Goal: Task Accomplishment & Management: Manage account settings

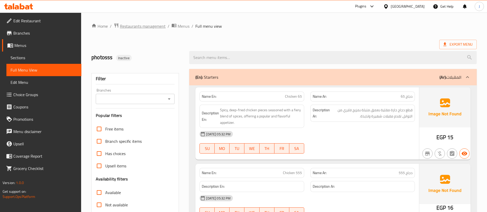
click at [137, 26] on span "Restaurants management" at bounding box center [143, 26] width 46 height 6
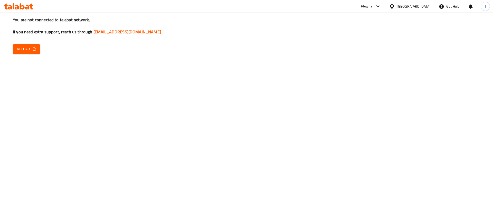
click at [16, 44] on button "Reload" at bounding box center [26, 48] width 27 height 9
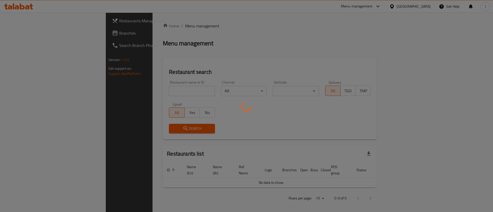
click at [148, 92] on div at bounding box center [246, 106] width 493 height 212
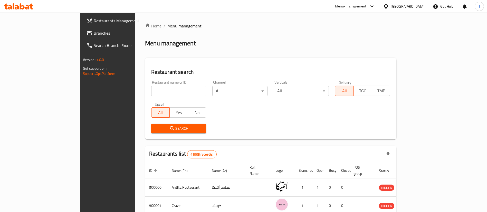
click at [151, 91] on input "search" at bounding box center [178, 91] width 55 height 10
paste input "Allosh"
type input "Allosh"
click button "Search" at bounding box center [178, 128] width 55 height 9
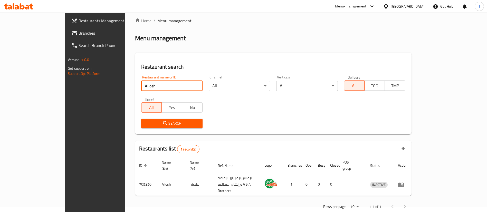
scroll to position [7, 0]
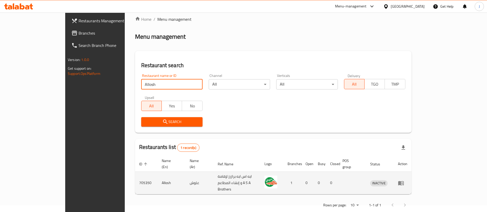
click at [404, 181] on icon "enhanced table" at bounding box center [401, 183] width 6 height 4
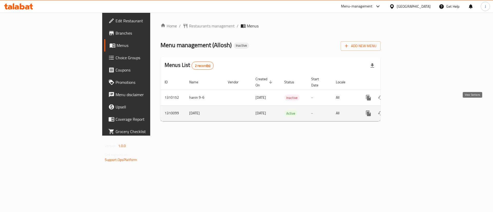
click at [408, 110] on icon "enhanced table" at bounding box center [405, 113] width 6 height 6
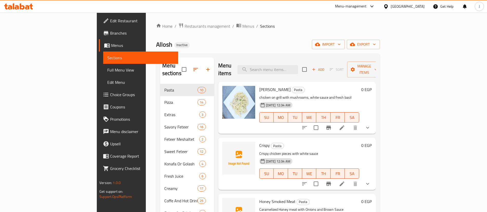
scroll to position [77, 0]
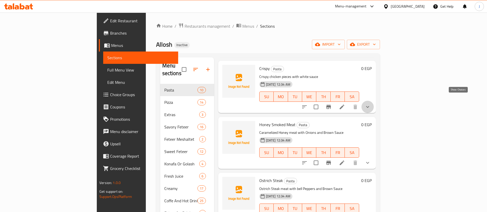
click at [371, 104] on icon "show more" at bounding box center [368, 107] width 6 height 6
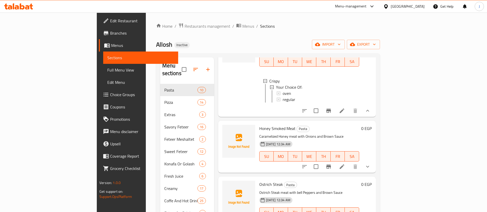
scroll to position [154, 0]
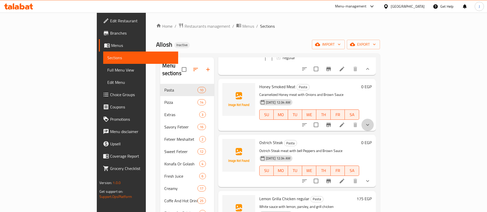
click at [374, 121] on button "show more" at bounding box center [367, 125] width 12 height 12
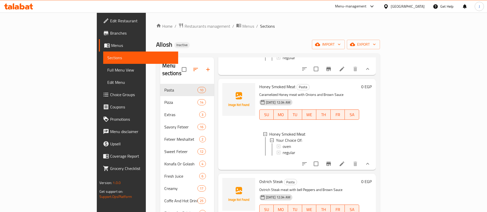
scroll to position [270, 0]
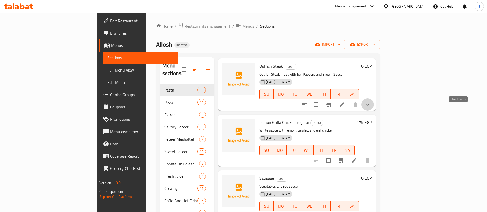
click at [371, 108] on icon "show more" at bounding box center [368, 105] width 6 height 6
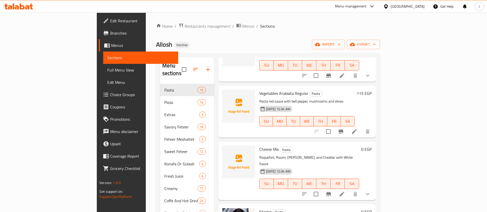
scroll to position [496, 0]
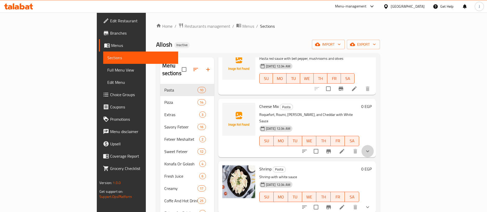
click at [374, 148] on button "show more" at bounding box center [367, 151] width 12 height 12
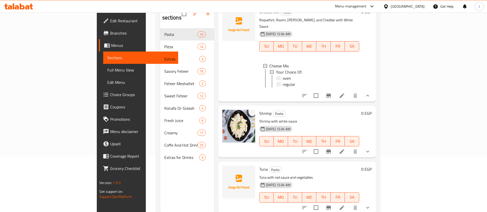
scroll to position [72, 0]
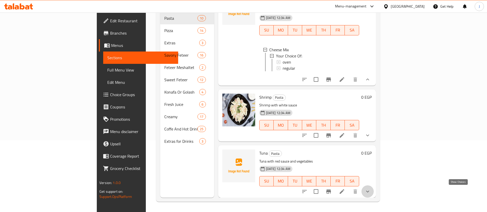
click at [369, 192] on icon "show more" at bounding box center [367, 192] width 3 height 2
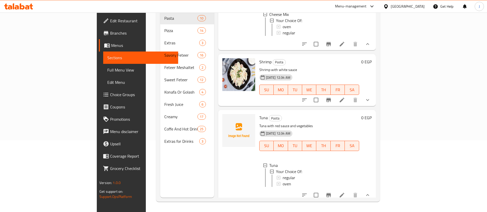
scroll to position [586, 0]
